Goal: Information Seeking & Learning: Check status

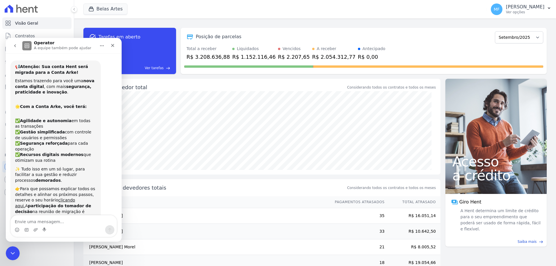
scroll to position [222, 0]
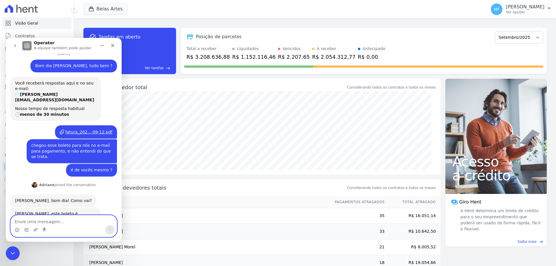
click at [42, 222] on textarea "Envie uma mensagem..." at bounding box center [64, 220] width 106 height 10
type textarea "m"
type textarea "Mas essa cobrança começou a partir desse mês ?"
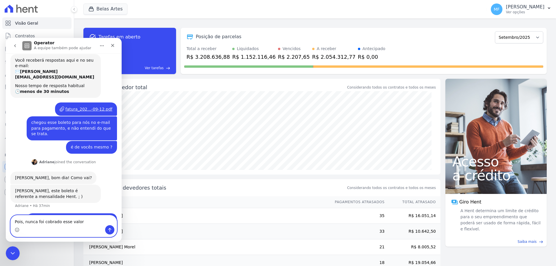
type textarea "Pois, nunca foi cobrado esse valor"
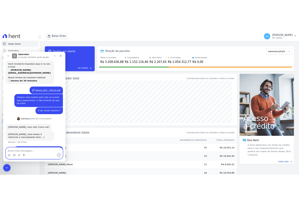
scroll to position [258, 0]
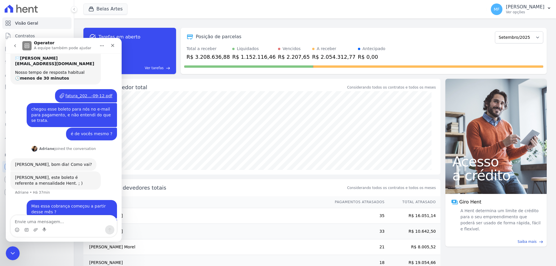
click at [170, 198] on th "Nome" at bounding box center [206, 202] width 246 height 12
click at [56, 219] on textarea "Envie uma mensagem..." at bounding box center [64, 220] width 106 height 10
click at [60, 253] on div "Visão Geral Contratos Parcelas Lotes Clientes Minha Carteira Transferências Cré…" at bounding box center [37, 133] width 74 height 266
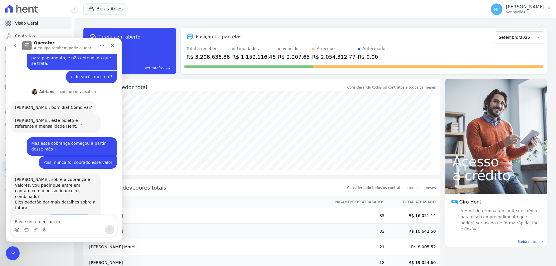
drag, startPoint x: 70, startPoint y: 189, endPoint x: 27, endPoint y: 190, distance: 43.5
click at [27, 214] on div "Sarah: financeiro@e-arke.com" at bounding box center [55, 219] width 81 height 11
copy link "[EMAIL_ADDRESS][DOMAIN_NAME]"
click at [47, 221] on textarea "Envie uma mensagem..." at bounding box center [64, 220] width 106 height 10
type textarea "enviado, aguardo retorno"
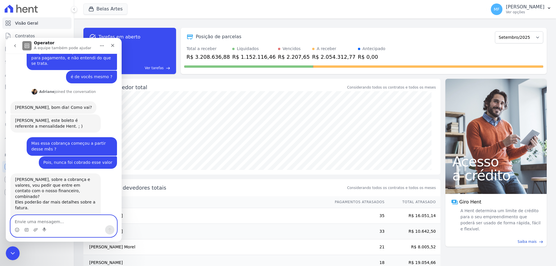
scroll to position [332, 0]
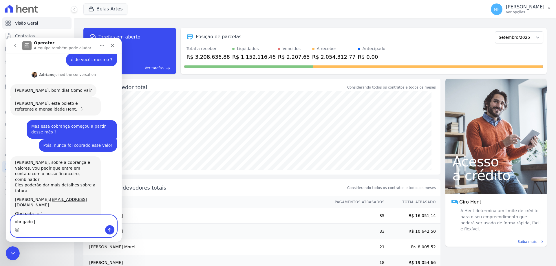
type textarea "obrigado"
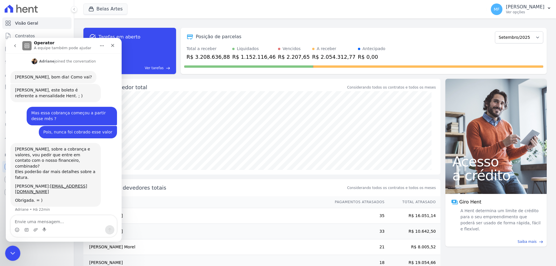
click at [12, 254] on icon "Encerramento do Messenger da Intercom" at bounding box center [11, 252] width 7 height 7
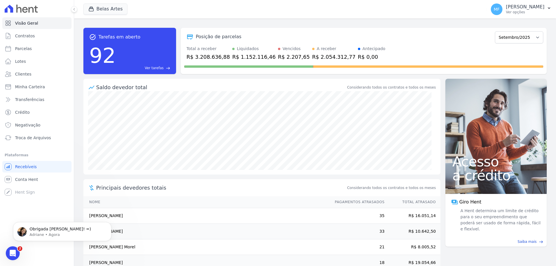
scroll to position [363, 0]
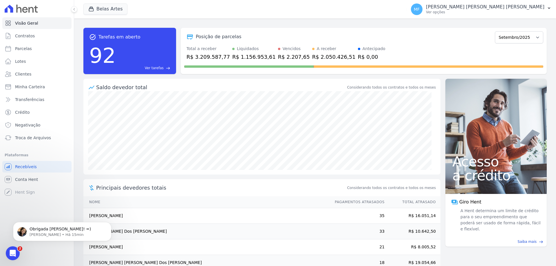
click at [80, 76] on div "task_alt Tarefas em aberto 92 Ver tarefas east Posição de parcelas Setembro/202…" at bounding box center [315, 143] width 482 height 248
click at [28, 188] on div "Você não possui Hent Sign ativado. Para saber mais, fale com a equipe Hent. Hen…" at bounding box center [36, 192] width 69 height 12
click at [29, 178] on span "Conta Hent" at bounding box center [26, 180] width 23 height 6
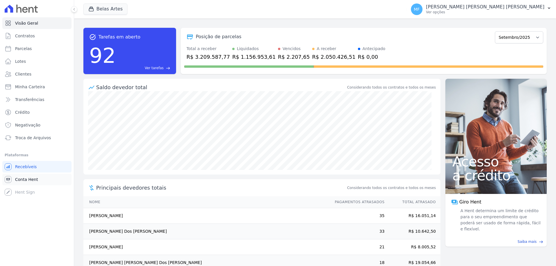
click at [29, 178] on span "Conta Hent" at bounding box center [26, 180] width 23 height 6
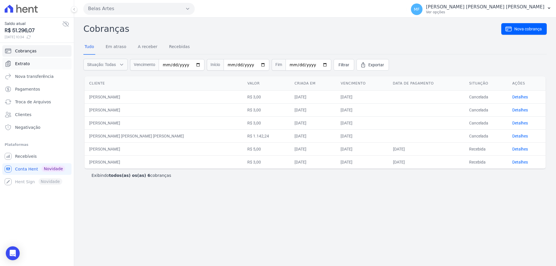
click at [27, 62] on span "Extrato" at bounding box center [22, 64] width 15 height 6
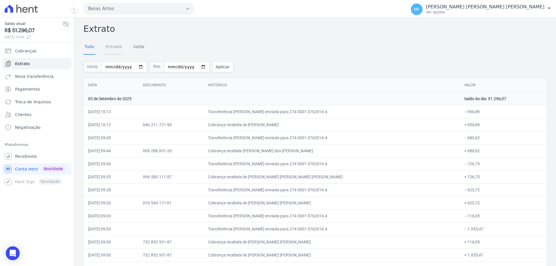
click at [114, 49] on link "Entrada" at bounding box center [114, 47] width 18 height 15
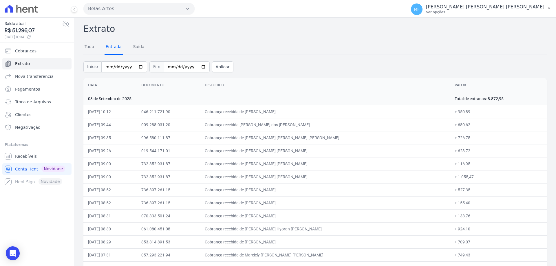
click at [115, 47] on link "Entrada" at bounding box center [114, 47] width 18 height 15
click at [136, 67] on input "2025-09-01" at bounding box center [124, 66] width 46 height 11
type input "[DATE]"
click at [195, 68] on input "2025-09-03" at bounding box center [187, 66] width 46 height 11
type input "[DATE]"
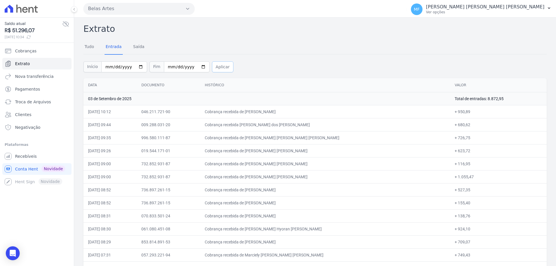
click at [212, 67] on button "Aplicar" at bounding box center [222, 66] width 21 height 11
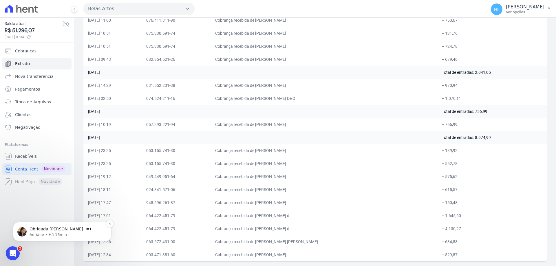
click at [42, 235] on p "Adriane • Há 16min" at bounding box center [67, 234] width 75 height 5
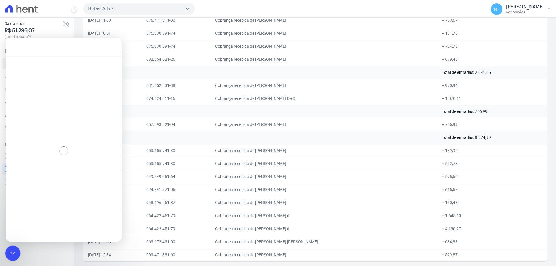
click at [10, 249] on icon "Encerramento do Messenger da Intercom" at bounding box center [11, 252] width 7 height 7
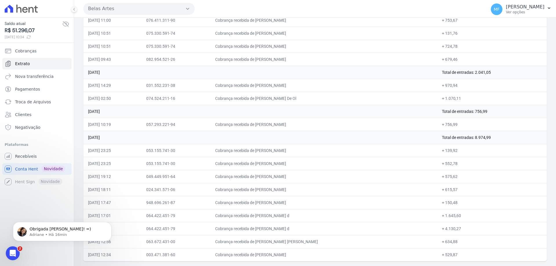
scroll to position [7, 0]
click at [43, 234] on p "Adriane • Há 16min" at bounding box center [67, 234] width 75 height 5
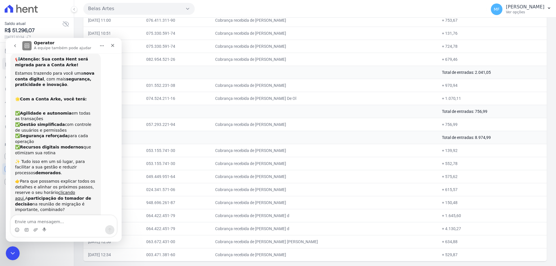
scroll to position [373, 0]
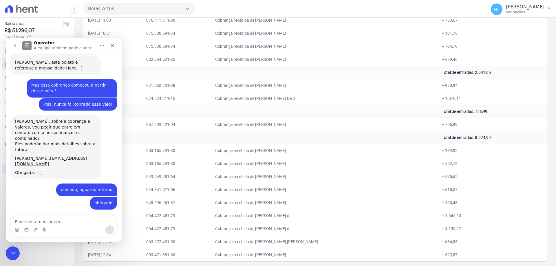
click at [37, 217] on textarea "Envie uma mensagem..." at bounding box center [64, 220] width 106 height 10
click at [115, 47] on div "Fechar" at bounding box center [112, 45] width 10 height 10
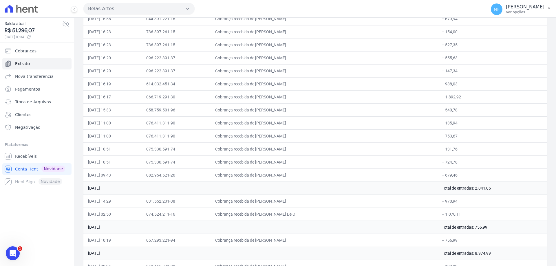
scroll to position [5525, 0]
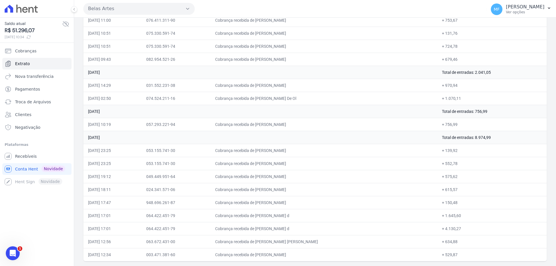
click at [379, 181] on td "Cobrança recebida de [PERSON_NAME]" at bounding box center [324, 176] width 227 height 13
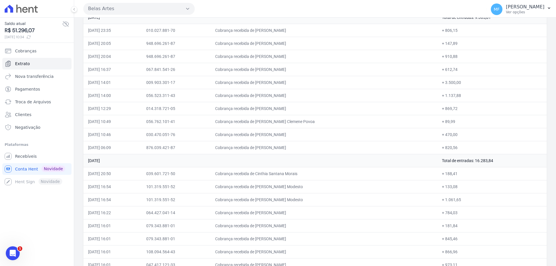
scroll to position [3556, 0]
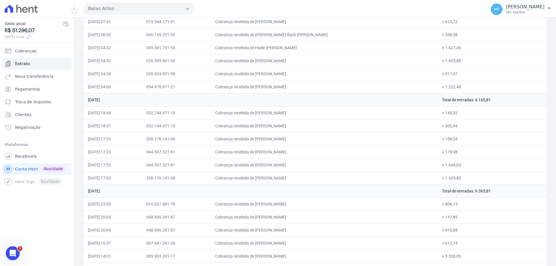
click at [404, 173] on td "Cobrança recebida de [PERSON_NAME]" at bounding box center [324, 177] width 227 height 13
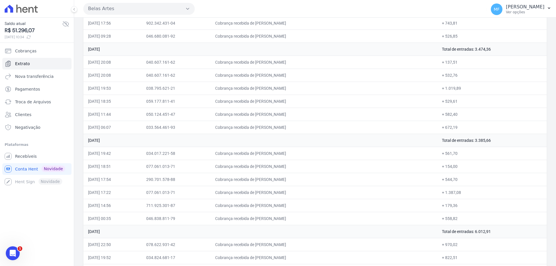
scroll to position [2079, 0]
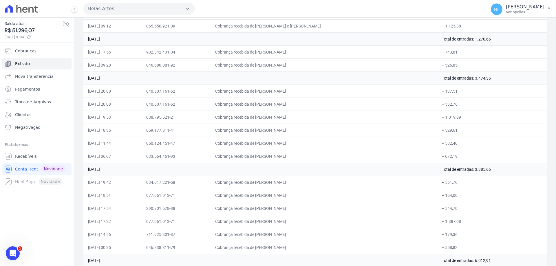
click at [458, 57] on td "+ 743,81" at bounding box center [491, 51] width 109 height 13
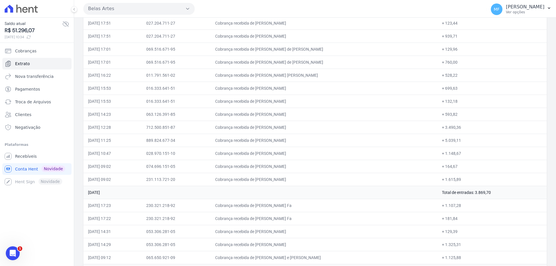
scroll to position [1877, 0]
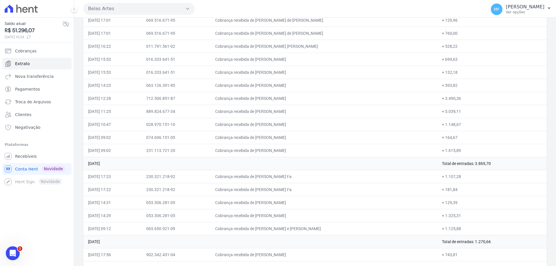
click at [415, 122] on td "Cobrança recebida de [PERSON_NAME]" at bounding box center [324, 124] width 227 height 13
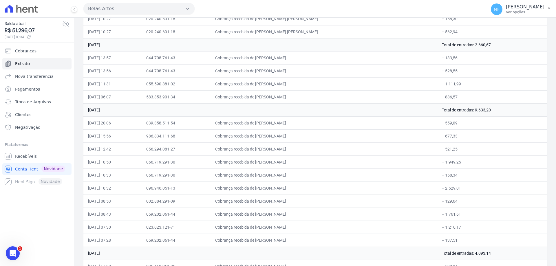
scroll to position [1182, 0]
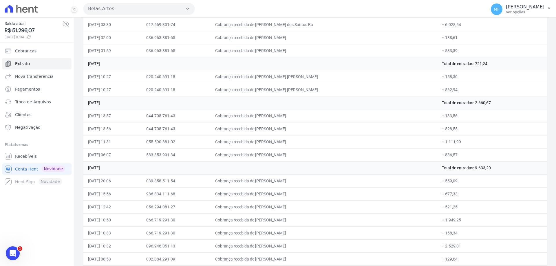
click at [442, 137] on td "+ 1.111,99" at bounding box center [491, 141] width 109 height 13
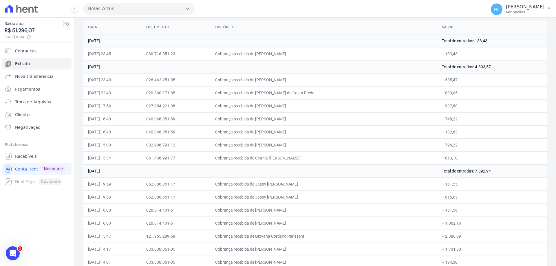
scroll to position [29, 0]
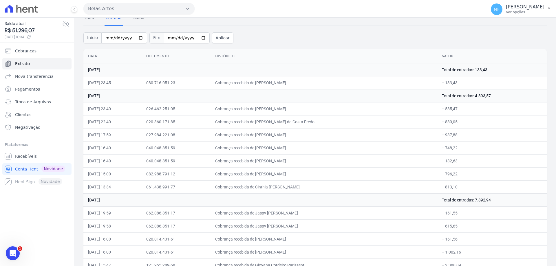
click at [474, 123] on td "+ 880,05" at bounding box center [491, 121] width 109 height 13
